Goal: Information Seeking & Learning: Check status

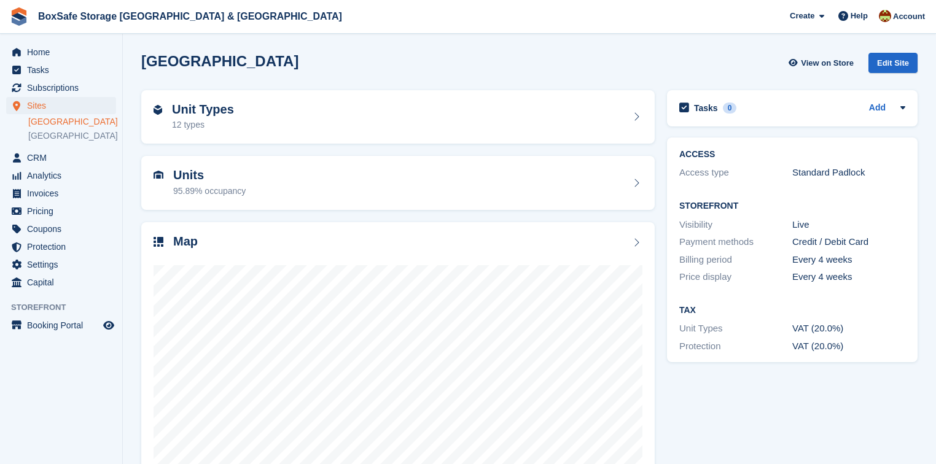
scroll to position [59, 0]
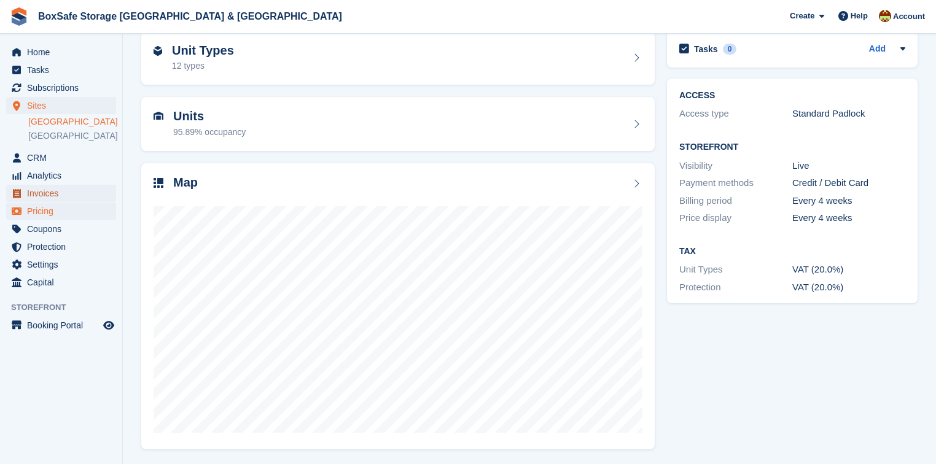
drag, startPoint x: 42, startPoint y: 196, endPoint x: 57, endPoint y: 202, distance: 15.7
click at [42, 196] on span "Invoices" at bounding box center [64, 193] width 74 height 17
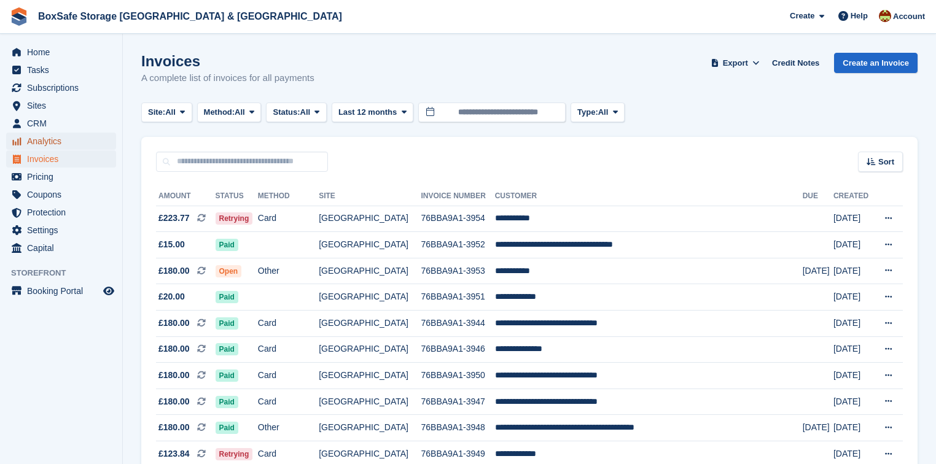
click at [40, 146] on span "Analytics" at bounding box center [64, 141] width 74 height 17
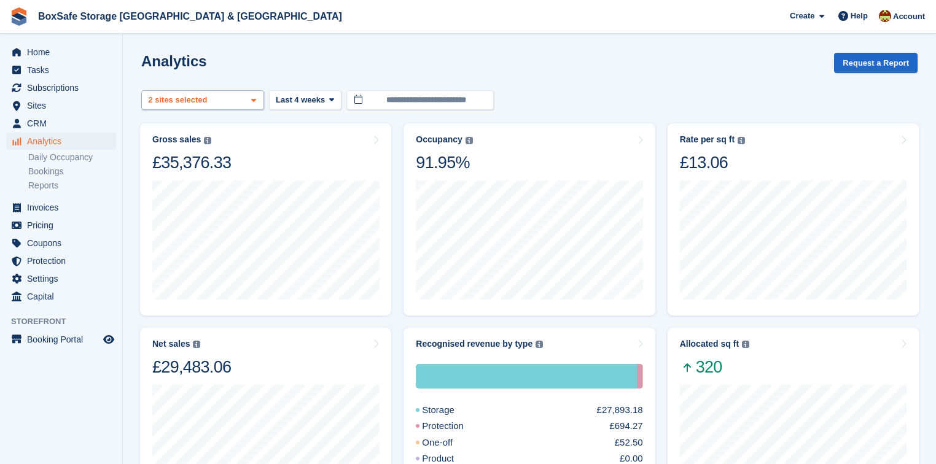
click at [257, 101] on span at bounding box center [254, 101] width 10 height 10
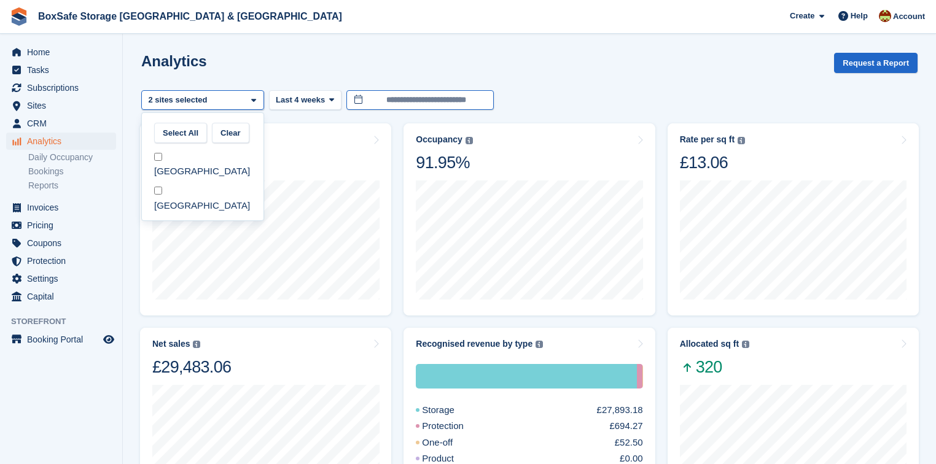
click at [400, 102] on input "**********" at bounding box center [419, 100] width 147 height 20
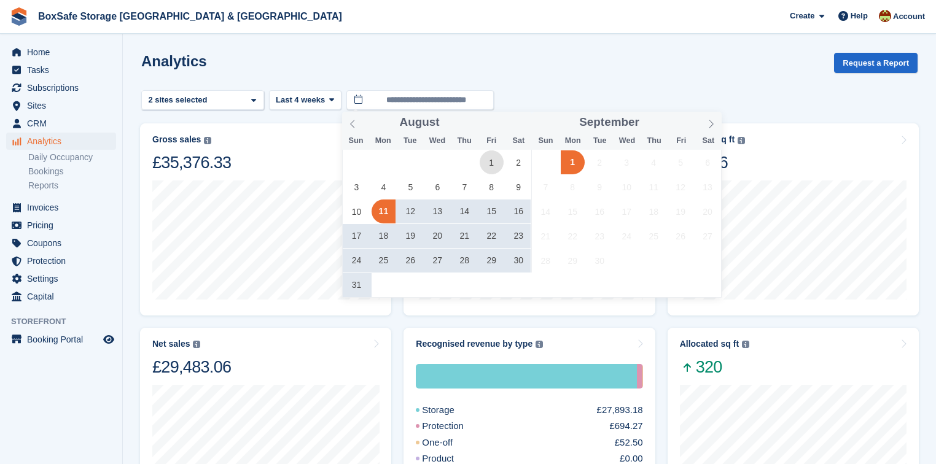
click at [493, 162] on span "1" at bounding box center [491, 162] width 24 height 24
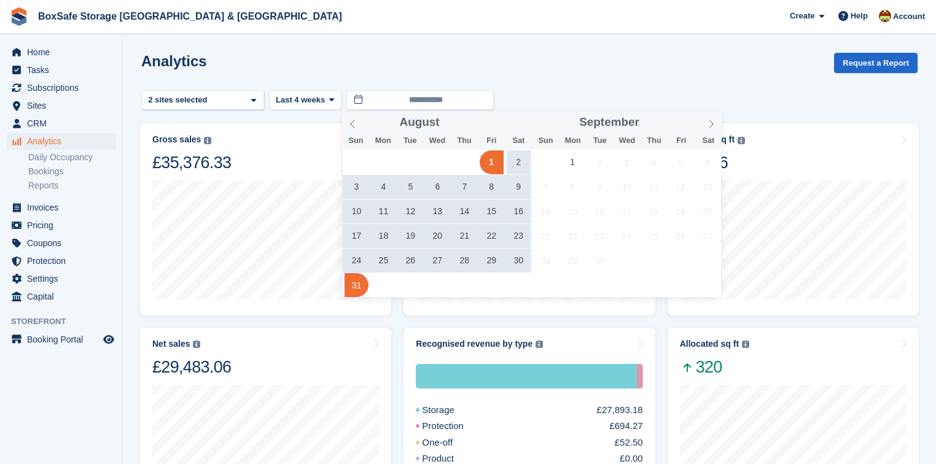
click at [357, 285] on span "31" at bounding box center [356, 285] width 24 height 24
type input "**********"
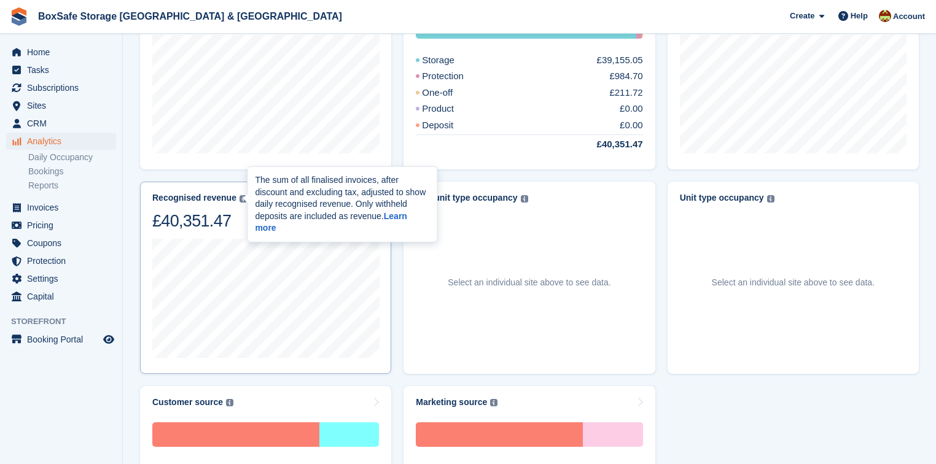
scroll to position [295, 0]
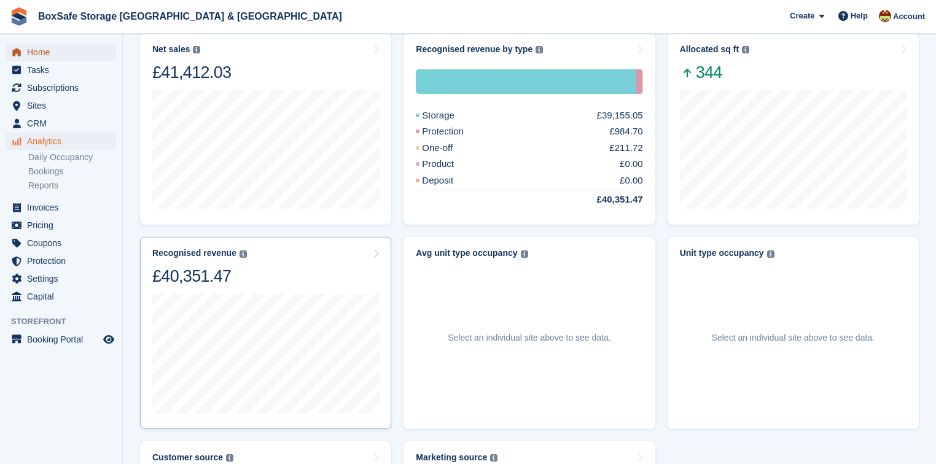
click at [34, 49] on span "Home" at bounding box center [64, 52] width 74 height 17
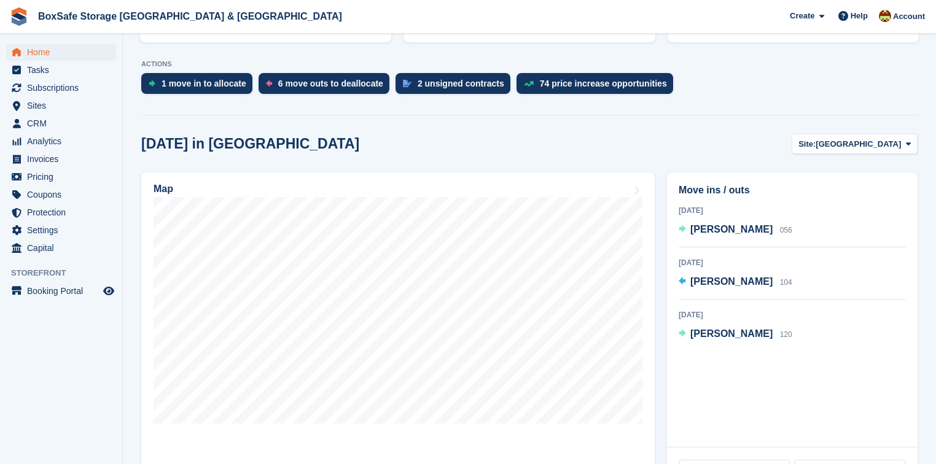
scroll to position [246, 0]
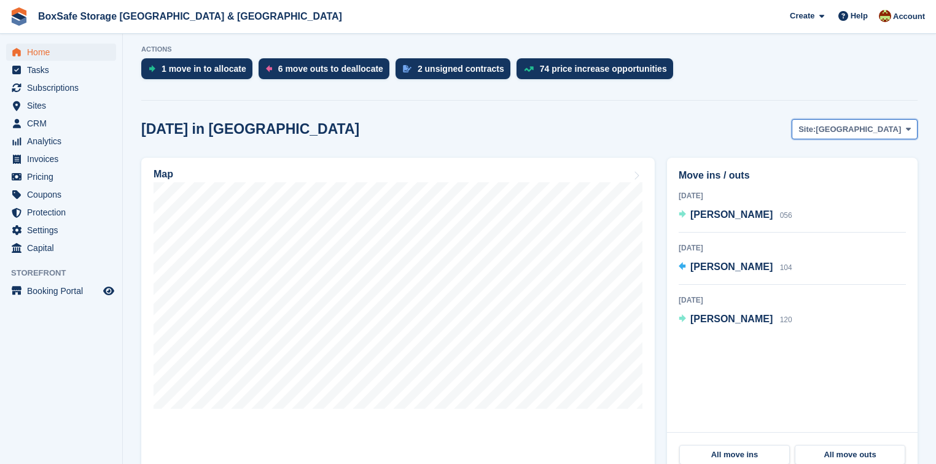
click at [864, 133] on span "[GEOGRAPHIC_DATA]" at bounding box center [857, 129] width 85 height 12
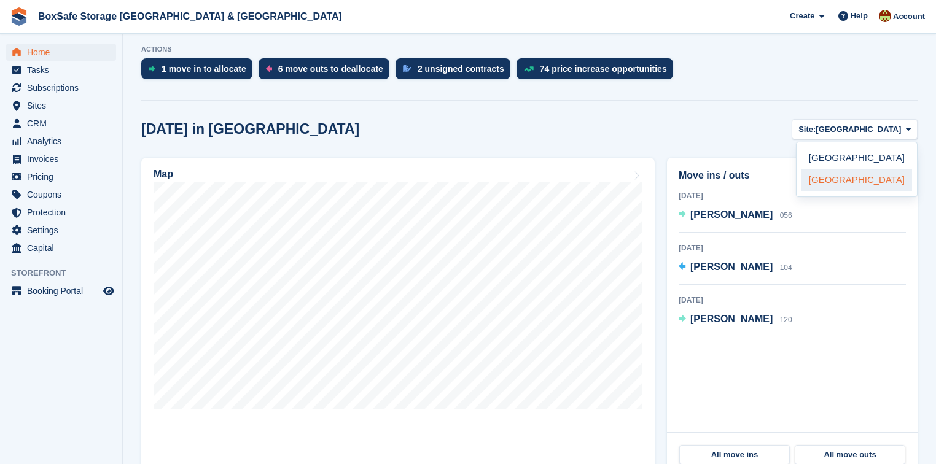
click at [839, 180] on link "[GEOGRAPHIC_DATA]" at bounding box center [856, 180] width 111 height 22
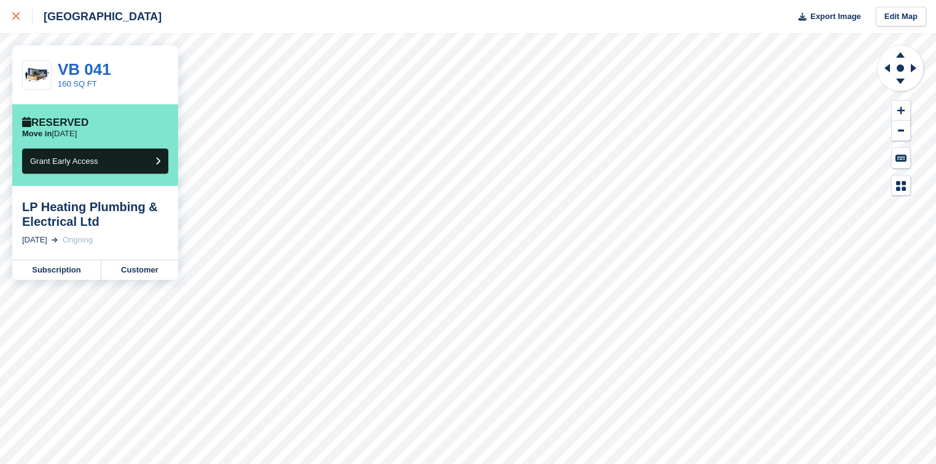
click at [18, 19] on icon at bounding box center [15, 15] width 7 height 7
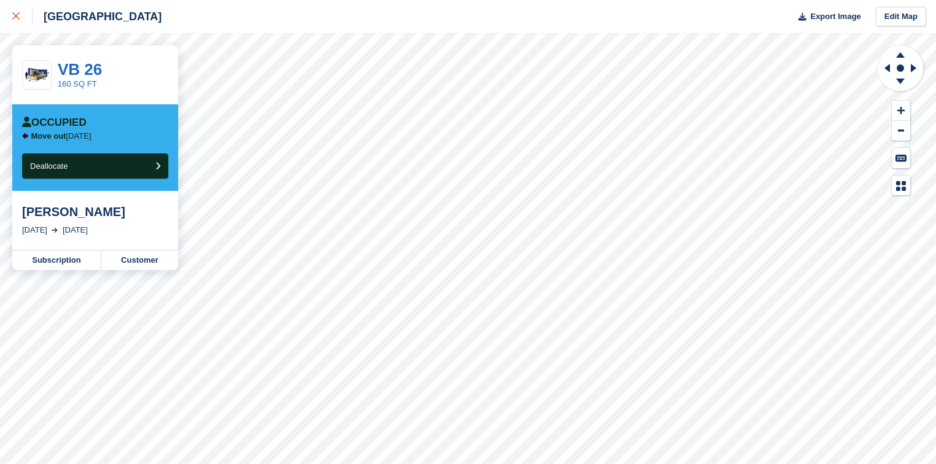
click at [19, 18] on icon at bounding box center [15, 15] width 7 height 7
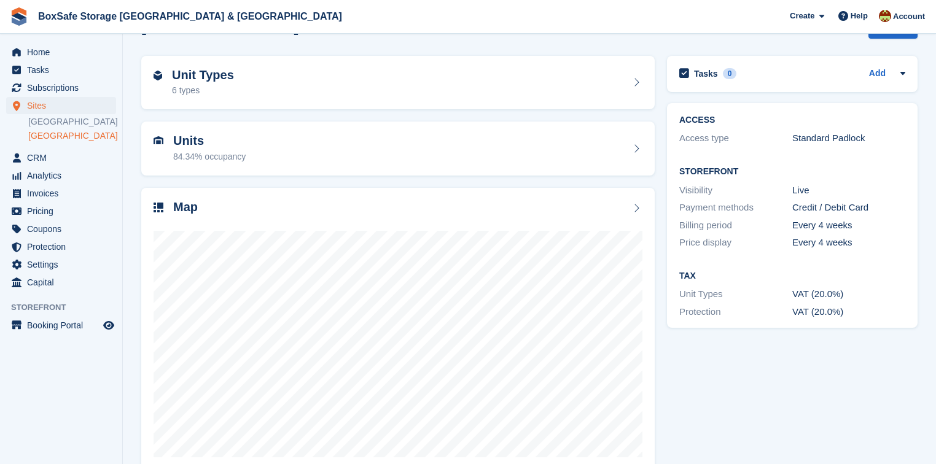
scroll to position [59, 0]
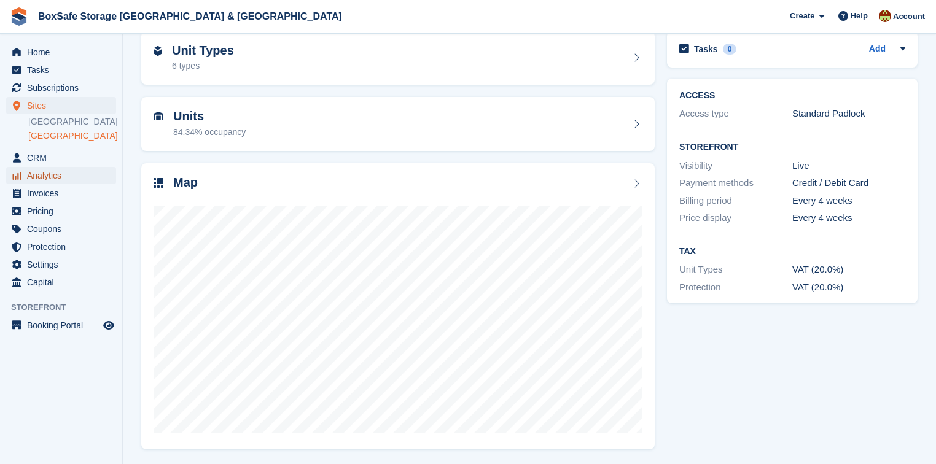
click at [48, 179] on span "Analytics" at bounding box center [64, 175] width 74 height 17
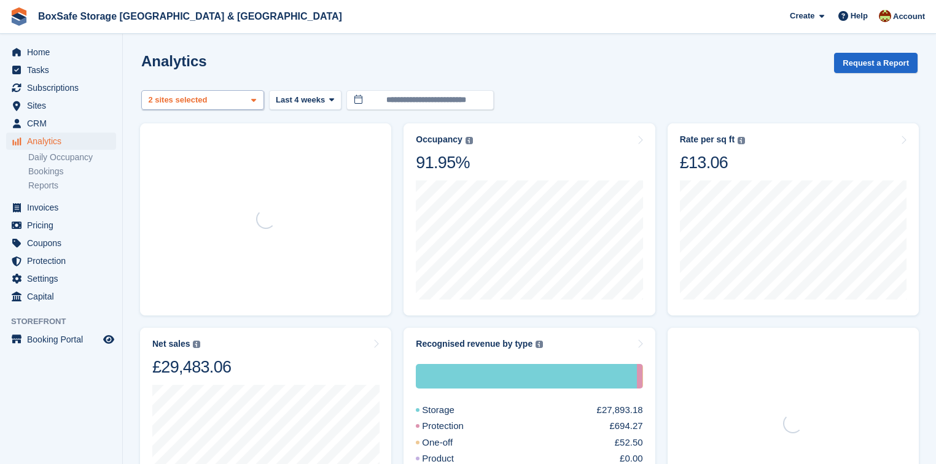
click at [258, 99] on span at bounding box center [254, 101] width 10 height 10
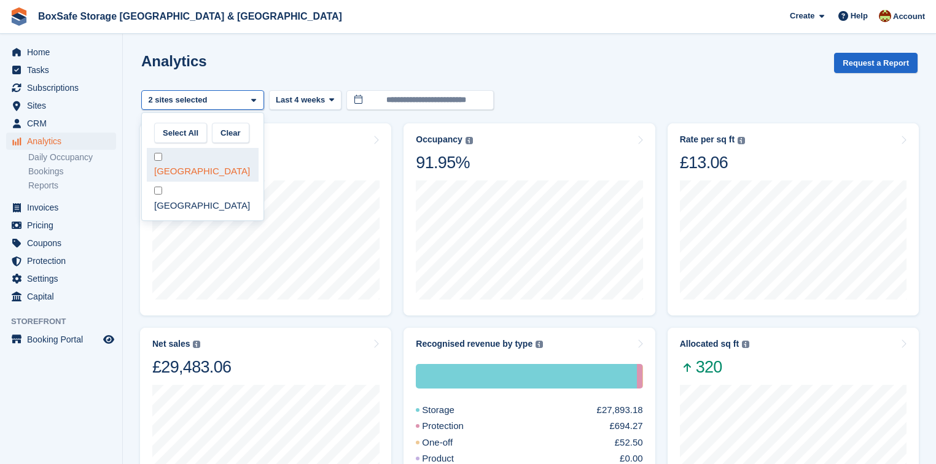
select select "****"
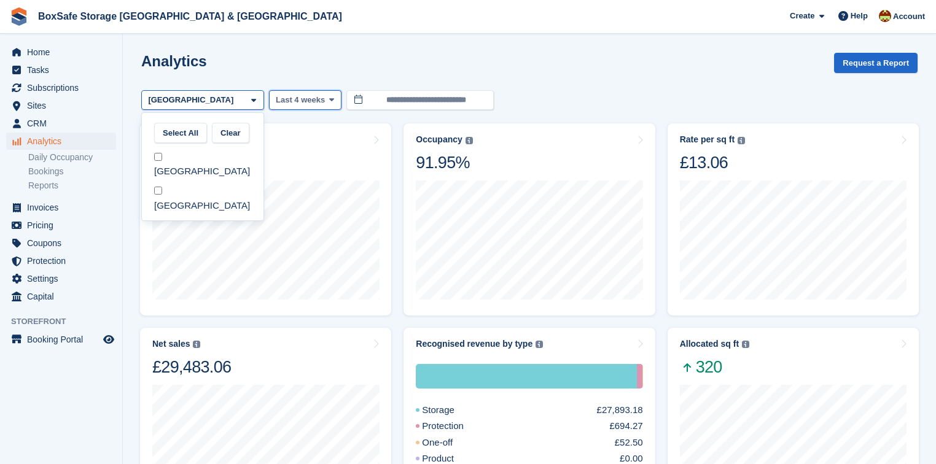
click at [315, 101] on span "Last 4 weeks" at bounding box center [300, 100] width 49 height 12
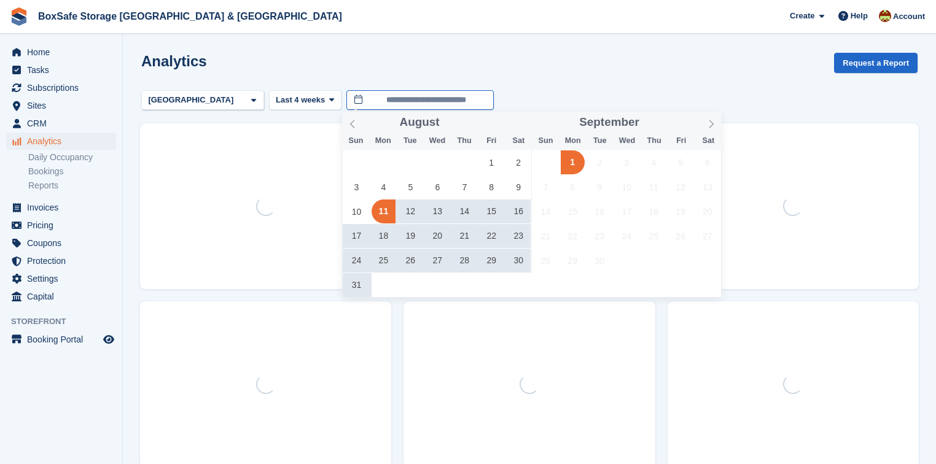
click at [397, 101] on input "**********" at bounding box center [419, 100] width 147 height 20
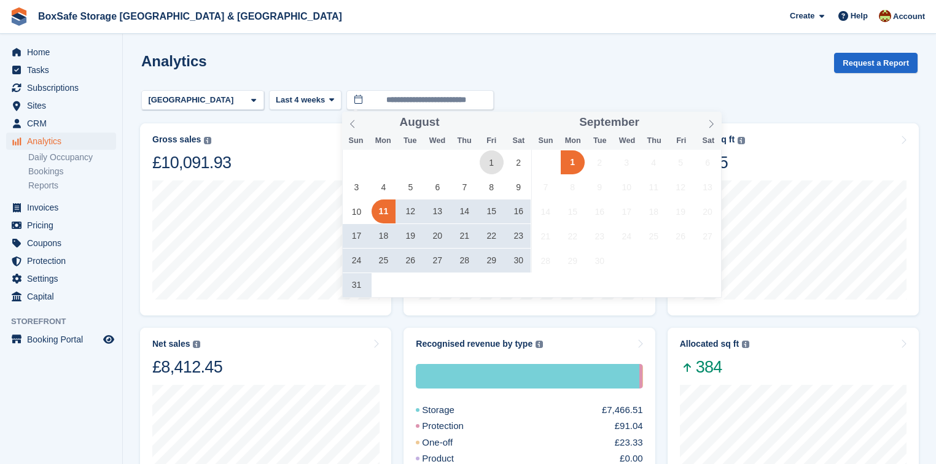
click at [493, 163] on span "1" at bounding box center [491, 162] width 24 height 24
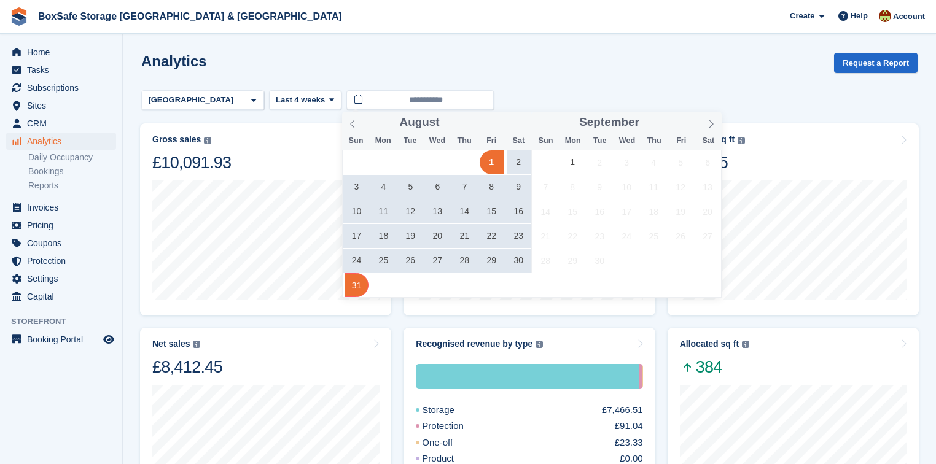
click at [361, 282] on span "31" at bounding box center [356, 285] width 24 height 24
type input "**********"
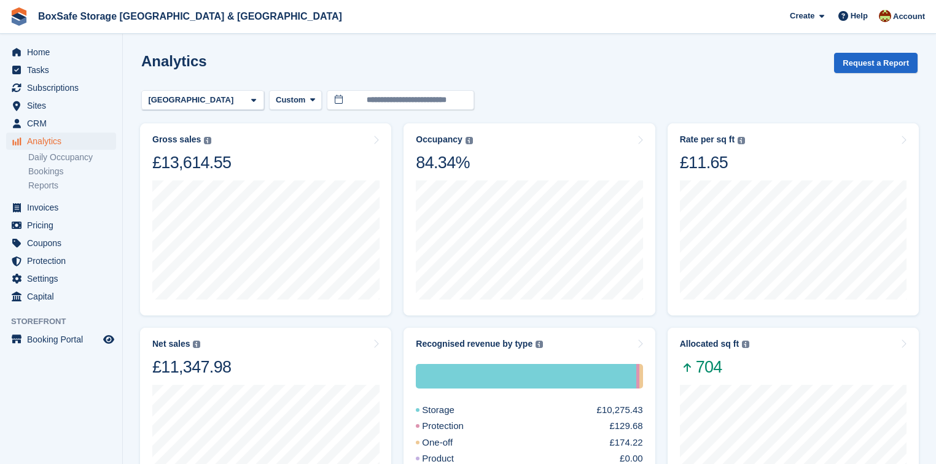
click at [560, 71] on div "Analytics Request a Report" at bounding box center [529, 70] width 776 height 35
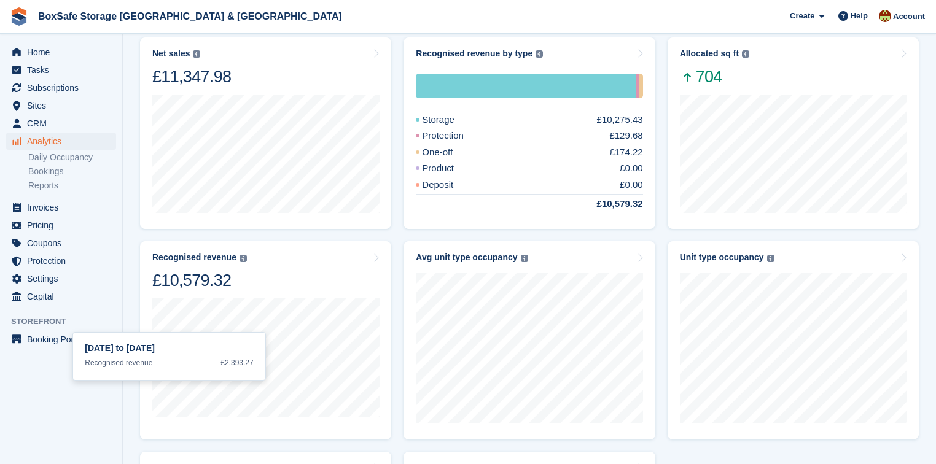
scroll to position [246, 0]
